Goal: Navigation & Orientation: Find specific page/section

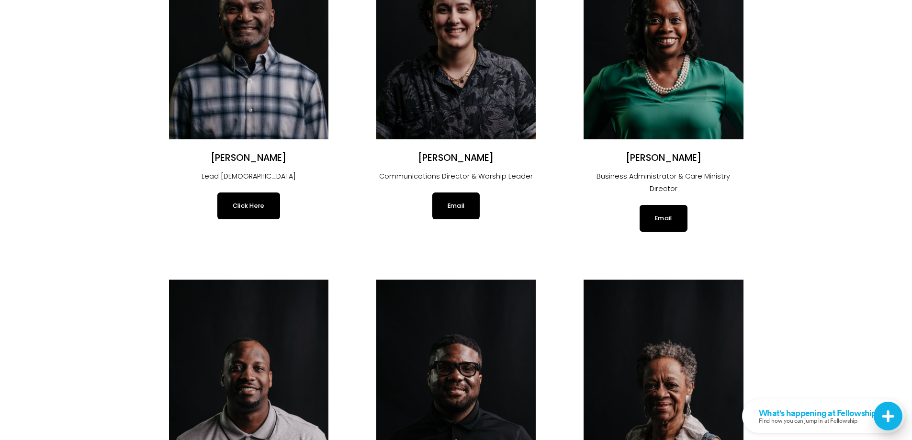
scroll to position [192, 0]
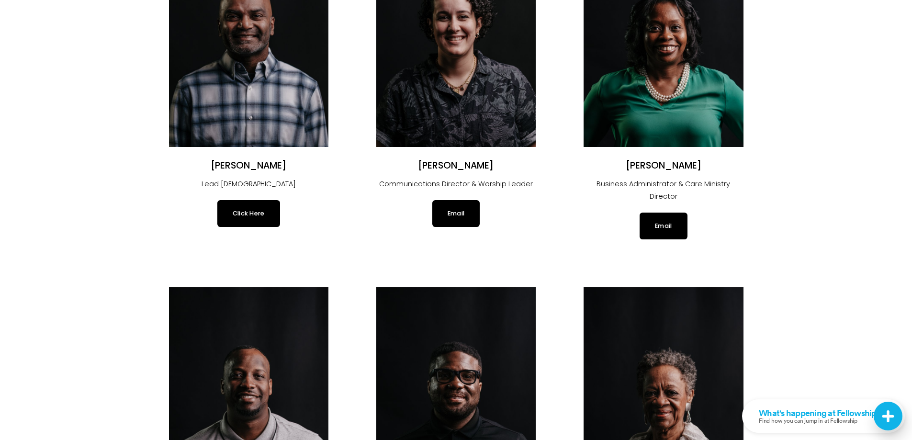
click at [257, 217] on link "Click Here" at bounding box center [248, 213] width 63 height 27
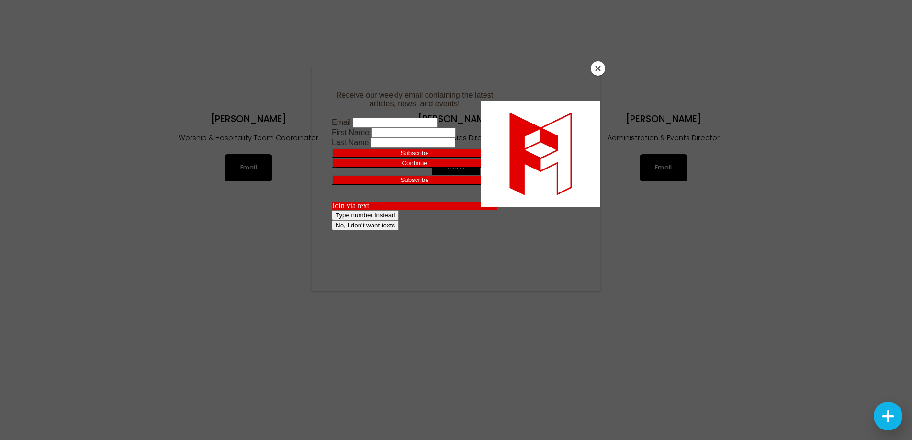
scroll to position [1589, 0]
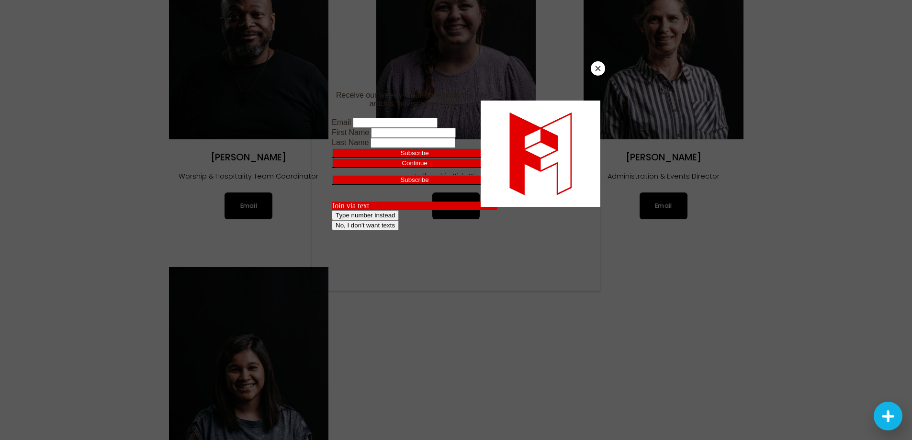
click at [596, 66] on button "Close" at bounding box center [598, 68] width 14 height 14
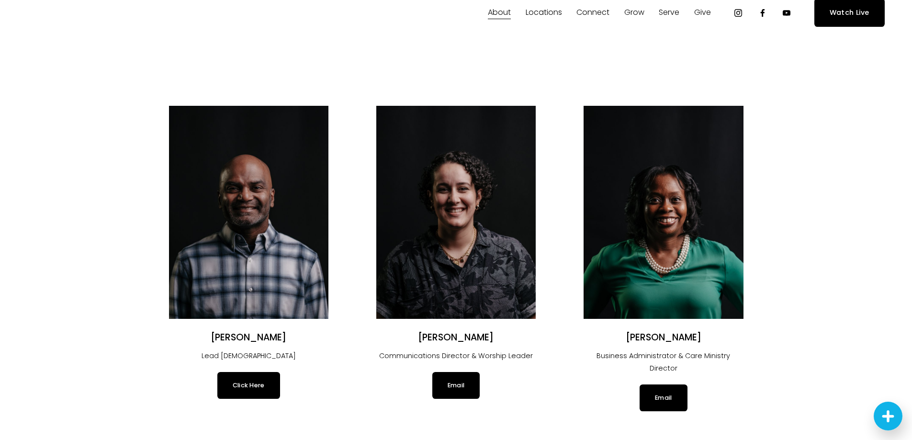
scroll to position [9, 0]
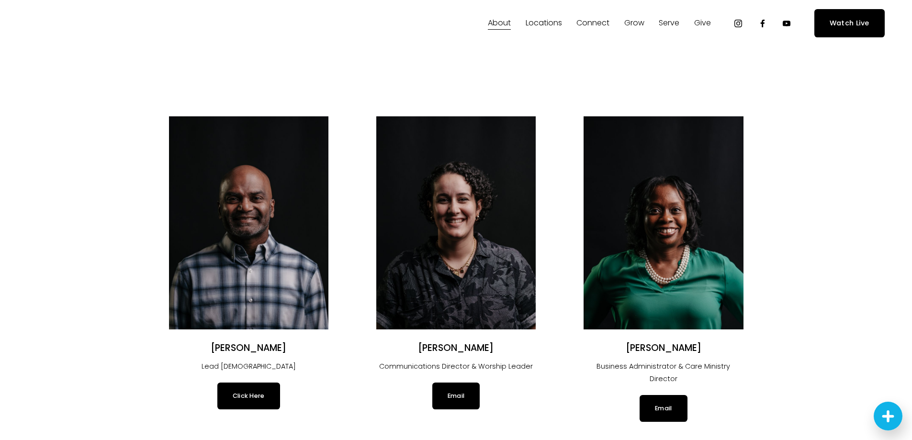
click at [246, 399] on link "Click Here" at bounding box center [248, 396] width 63 height 27
click at [441, 212] on img at bounding box center [455, 222] width 159 height 213
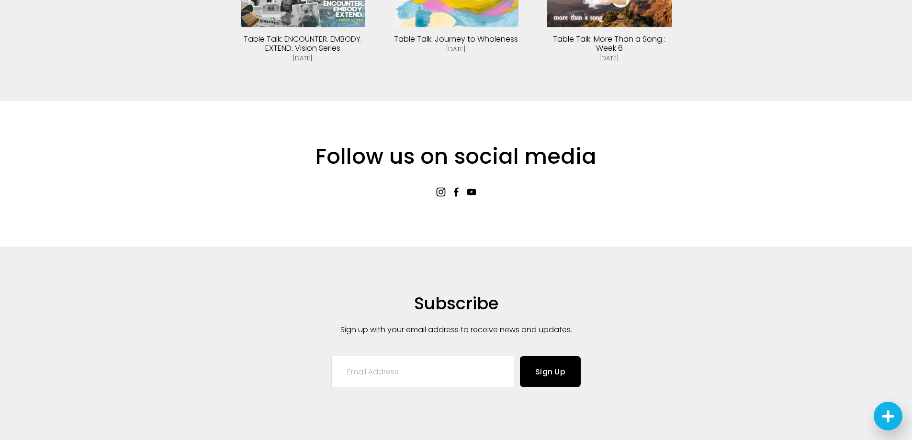
scroll to position [2202, 0]
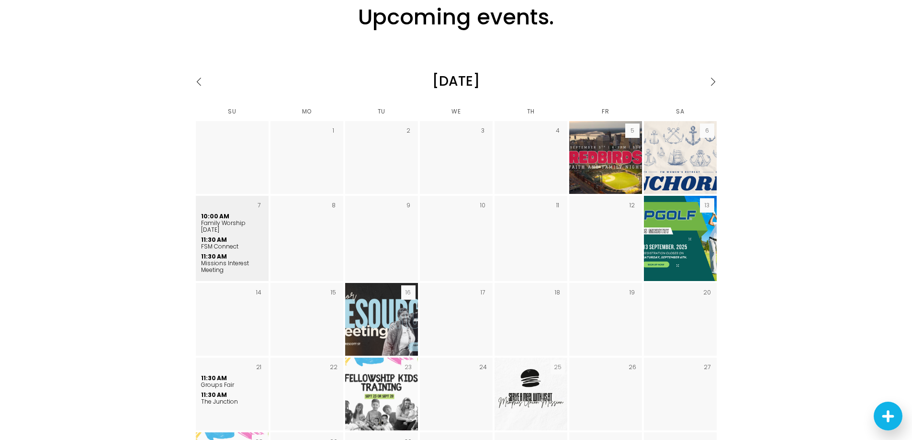
scroll to position [1724, 0]
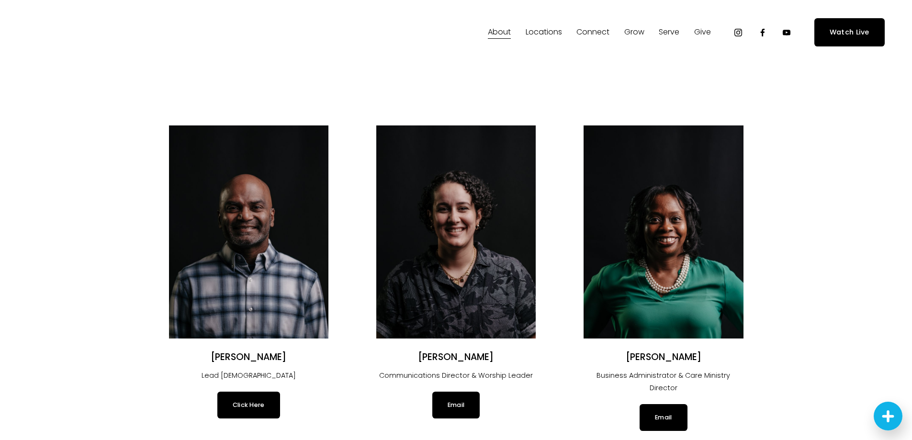
click at [536, 34] on span "Locations" at bounding box center [544, 32] width 36 height 14
click at [0, 0] on span "In-Person" at bounding box center [0, 0] width 0 height 0
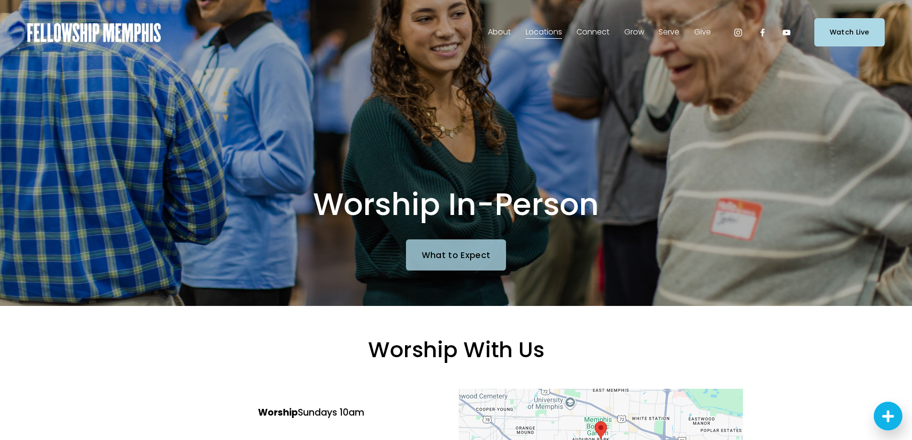
click at [466, 251] on link "What to Expect" at bounding box center [456, 254] width 100 height 31
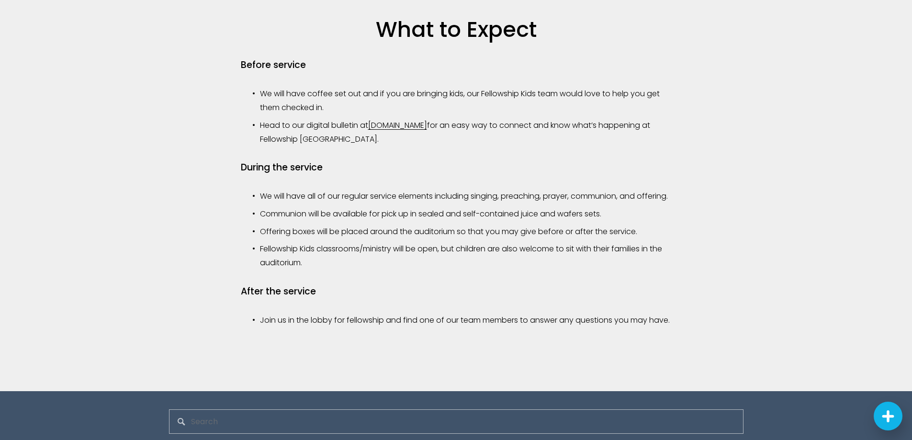
scroll to position [909, 0]
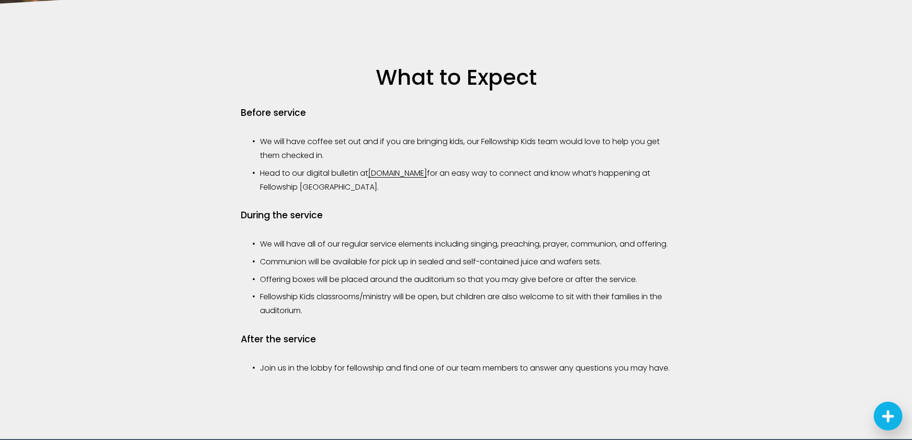
click at [404, 178] on link "fellowship.news" at bounding box center [397, 173] width 59 height 11
